Goal: Information Seeking & Learning: Check status

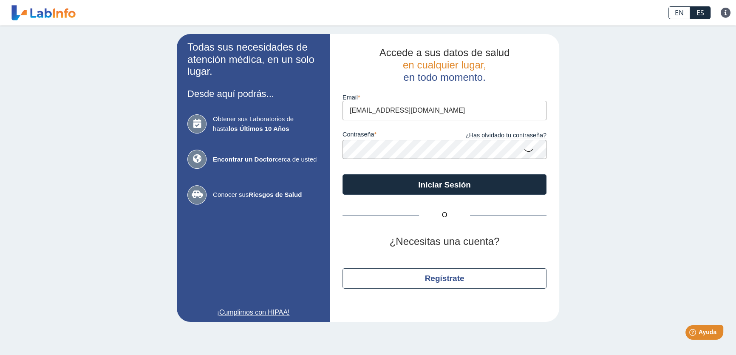
type input "[EMAIL_ADDRESS][DOMAIN_NAME]"
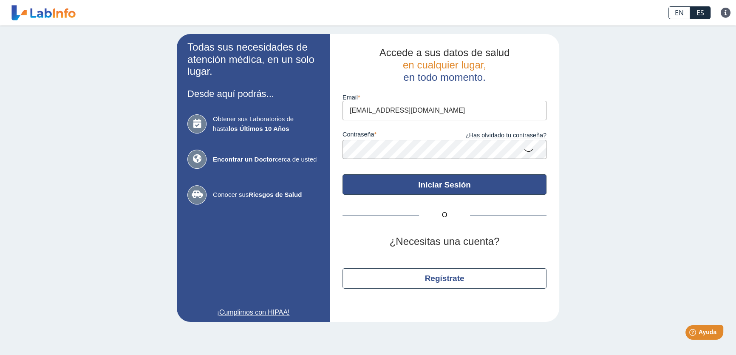
click at [427, 181] on button "Iniciar Sesión" at bounding box center [444, 184] width 204 height 20
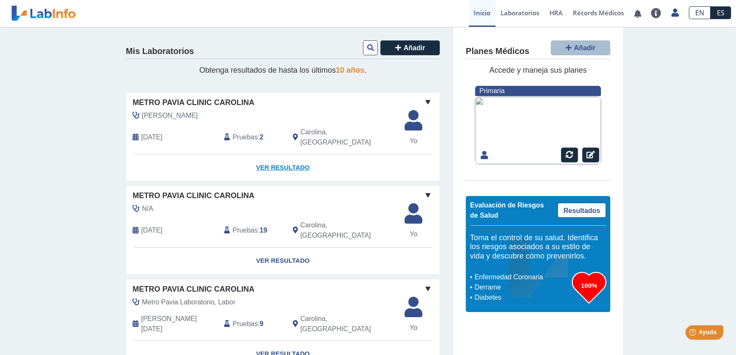
click at [271, 162] on link "Ver Resultado" at bounding box center [282, 167] width 313 height 27
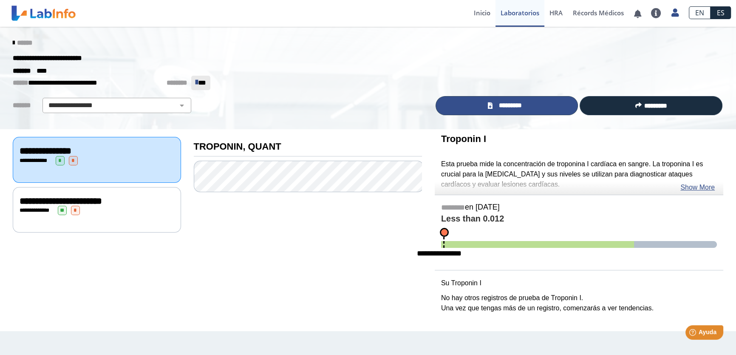
click at [511, 107] on span "*********" at bounding box center [510, 106] width 31 height 10
click at [274, 271] on div "**********" at bounding box center [307, 223] width 241 height 189
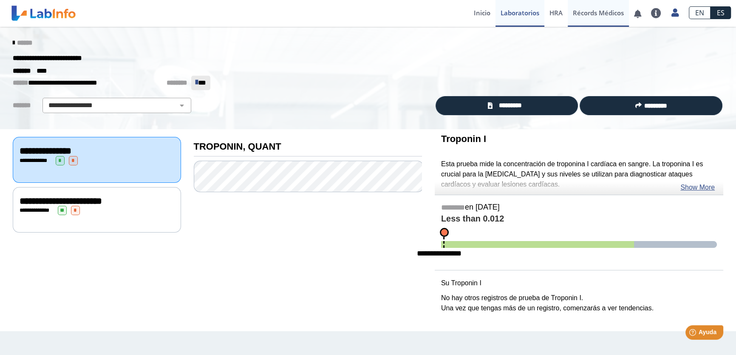
click at [588, 15] on link "Récords Médicos" at bounding box center [598, 13] width 61 height 27
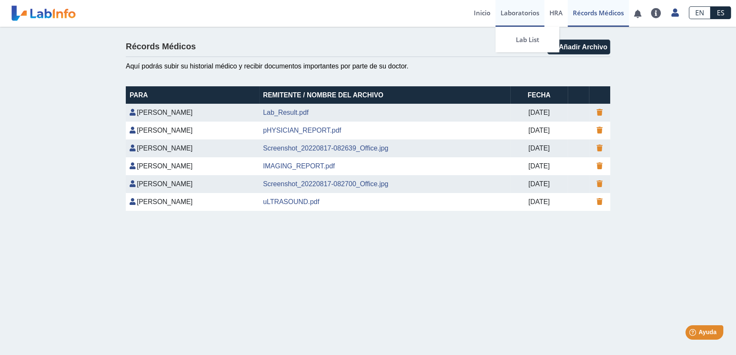
click at [521, 13] on link "Laboratorios" at bounding box center [519, 13] width 49 height 27
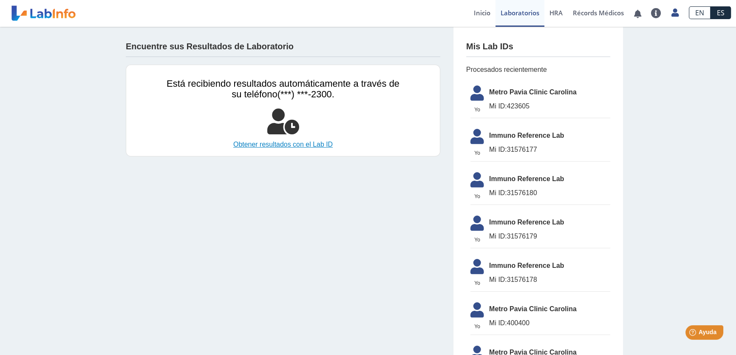
click at [315, 141] on link "Obtener resultados con el Lab ID" at bounding box center [283, 144] width 233 height 10
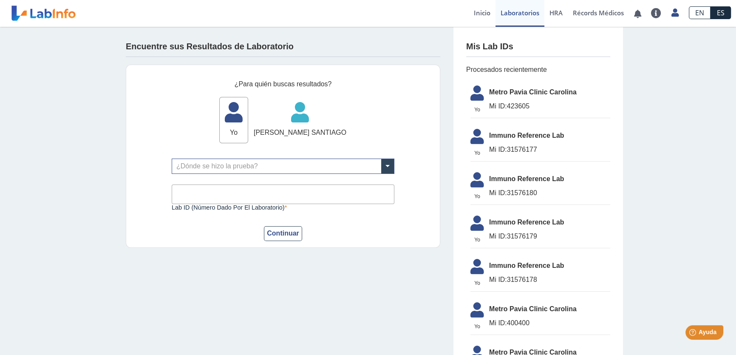
drag, startPoint x: 659, startPoint y: 104, endPoint x: 634, endPoint y: 105, distance: 24.2
click at [508, 137] on span "Immuno Reference Lab" at bounding box center [549, 135] width 121 height 10
drag, startPoint x: 288, startPoint y: 231, endPoint x: 294, endPoint y: 232, distance: 5.5
click at [288, 231] on button "Continuar" at bounding box center [283, 233] width 38 height 15
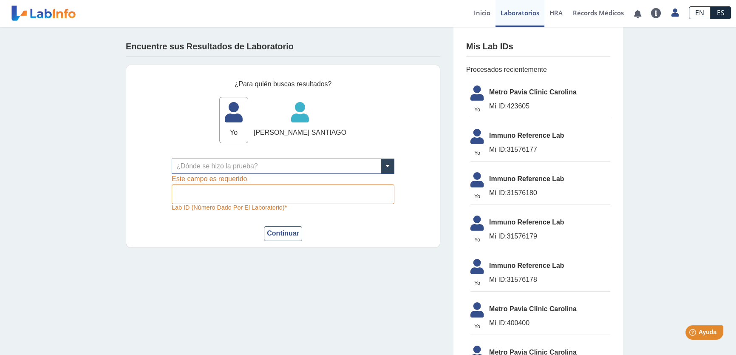
click at [353, 32] on div "Encuentre sus Resultados de Laboratorio ¿Para quién buscas resultados? Yo Yo [P…" at bounding box center [283, 144] width 340 height 234
click at [492, 47] on h4 "Mis Lab IDs" at bounding box center [489, 47] width 47 height 10
click at [557, 10] on span "HRA" at bounding box center [555, 12] width 13 height 8
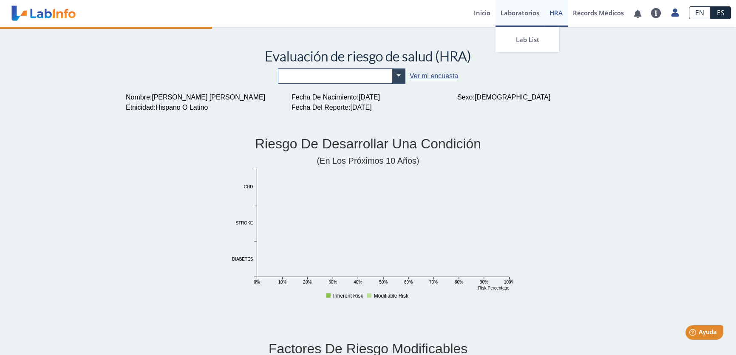
click at [523, 12] on link "Laboratorios" at bounding box center [519, 13] width 49 height 27
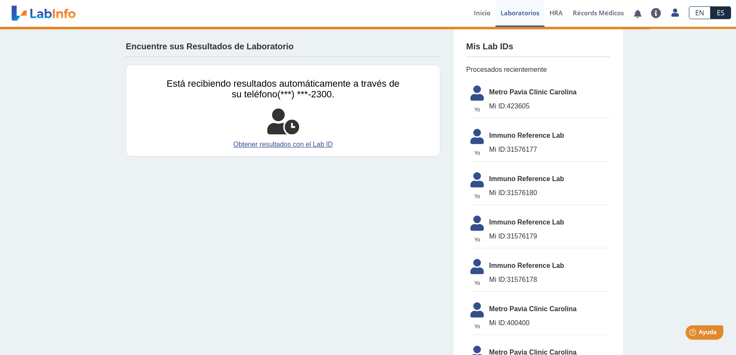
click at [537, 137] on span "Immuno Reference Lab" at bounding box center [549, 135] width 121 height 10
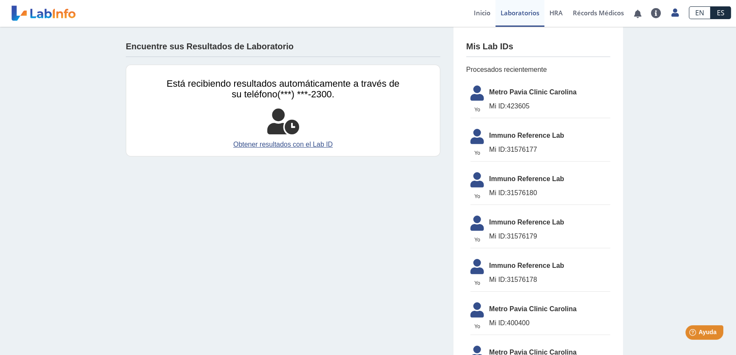
click at [489, 140] on span "Immuno Reference Lab" at bounding box center [549, 135] width 121 height 10
click at [510, 149] on span "Mi ID: 31576177" at bounding box center [549, 149] width 121 height 10
click at [472, 130] on icon at bounding box center [477, 139] width 24 height 20
click at [482, 14] on link "Inicio" at bounding box center [482, 13] width 27 height 27
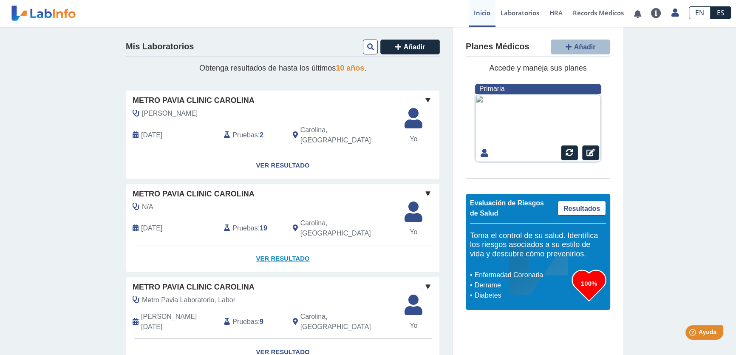
click at [281, 245] on link "Ver Resultado" at bounding box center [282, 258] width 313 height 27
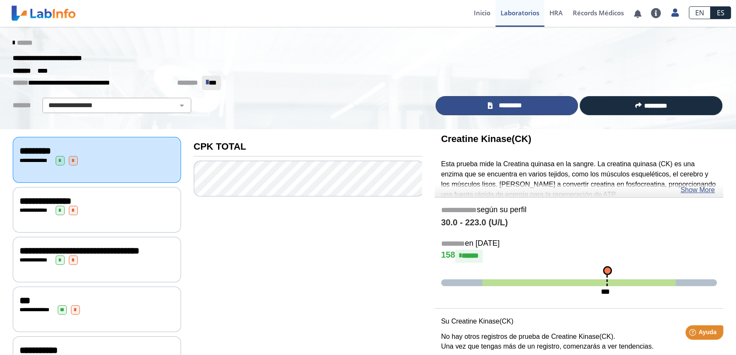
click at [508, 105] on span "*********" at bounding box center [510, 106] width 31 height 10
